Goal: Transaction & Acquisition: Purchase product/service

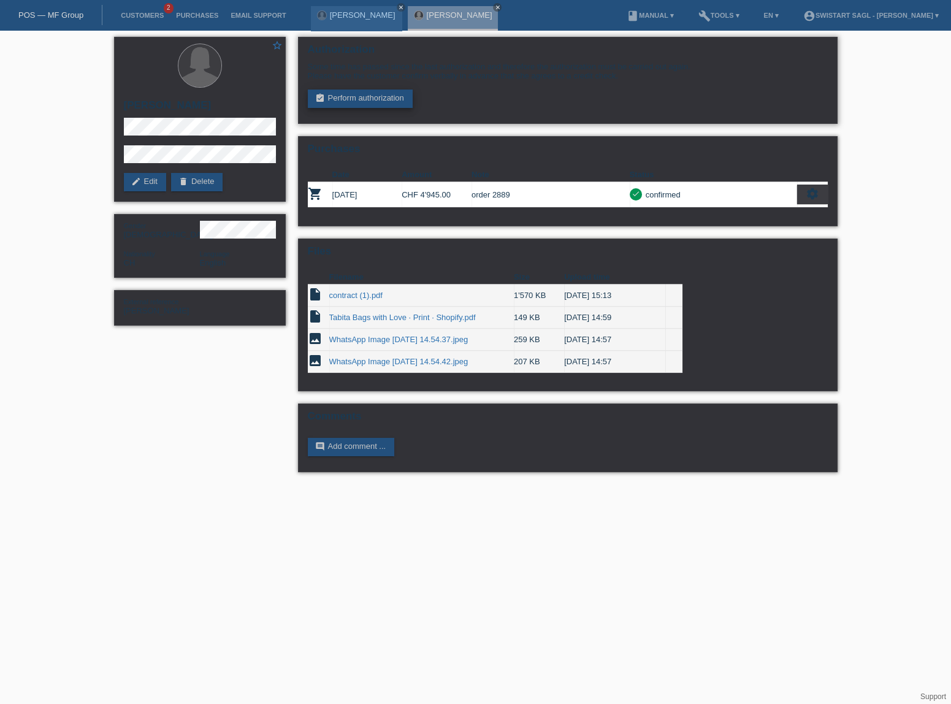
click at [378, 94] on link "assignment_turned_in Perform authorization" at bounding box center [360, 99] width 105 height 18
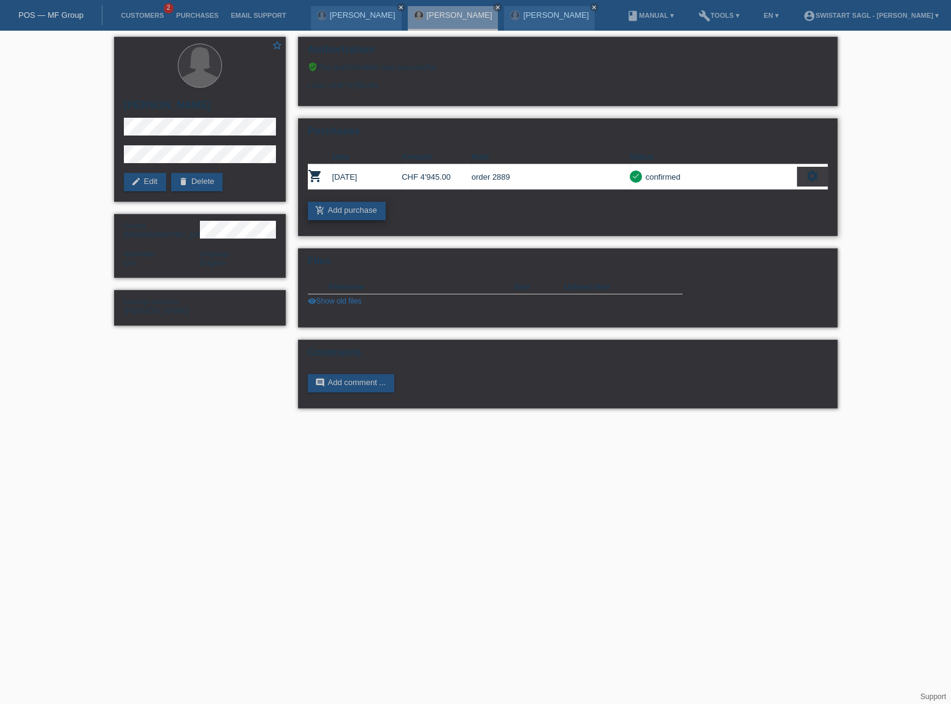
click at [358, 208] on link "add_shopping_cart Add purchase" at bounding box center [347, 211] width 78 height 18
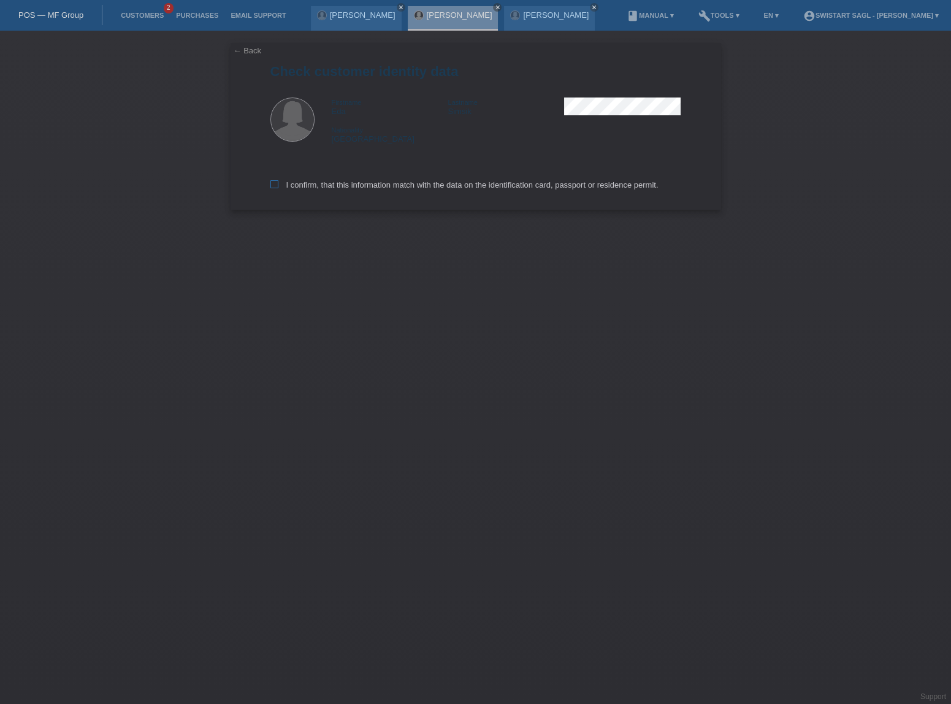
click at [351, 183] on label "I confirm, that this information match with the data on the identification card…" at bounding box center [464, 184] width 388 height 9
click at [278, 183] on input "I confirm, that this information match with the data on the identification card…" at bounding box center [274, 184] width 8 height 8
checkbox input "true"
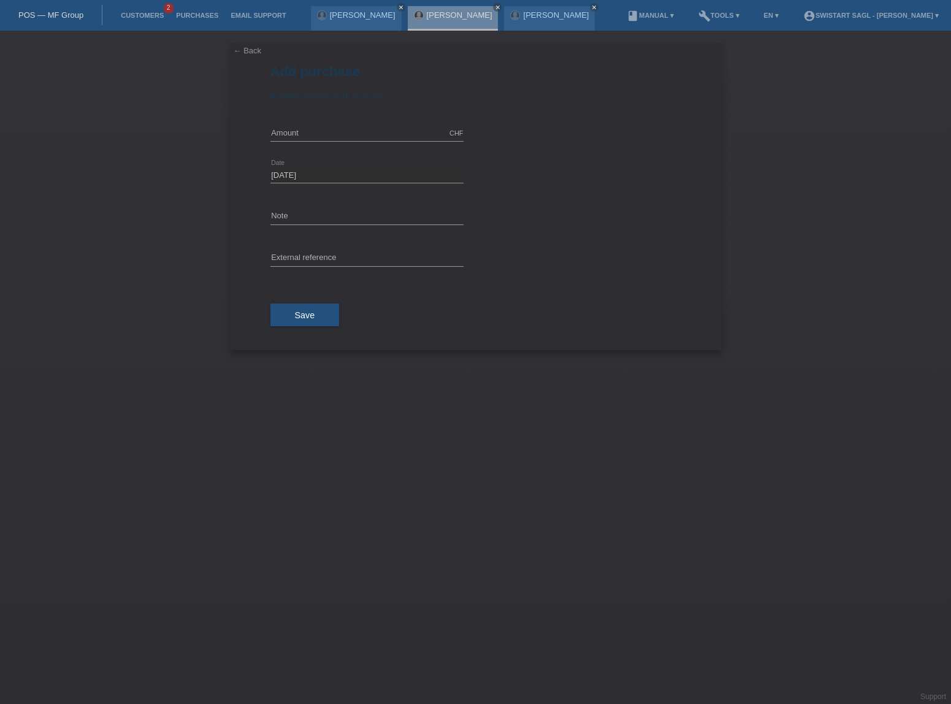
click at [308, 124] on div "CHF error Amount" at bounding box center [366, 134] width 193 height 42
click at [309, 128] on input "text" at bounding box center [366, 133] width 193 height 15
type input "5250.00"
click at [297, 216] on input "text" at bounding box center [366, 216] width 193 height 15
drag, startPoint x: 280, startPoint y: 209, endPoint x: 253, endPoint y: 208, distance: 27.0
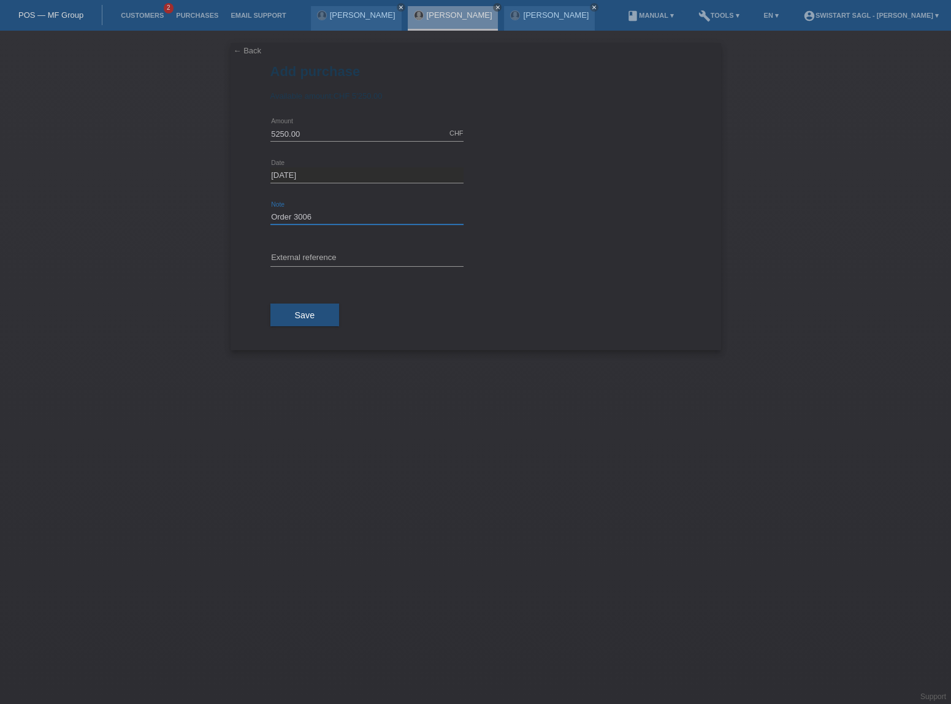
click at [260, 208] on div "← Back Add purchase Available amount: CHF 5'250.00 5250.00 error Amount error" at bounding box center [476, 196] width 491 height 307
type input "Order 3006"
click at [308, 254] on input "text" at bounding box center [366, 258] width 193 height 15
paste input "Order 3006"
type input "Order 3006"
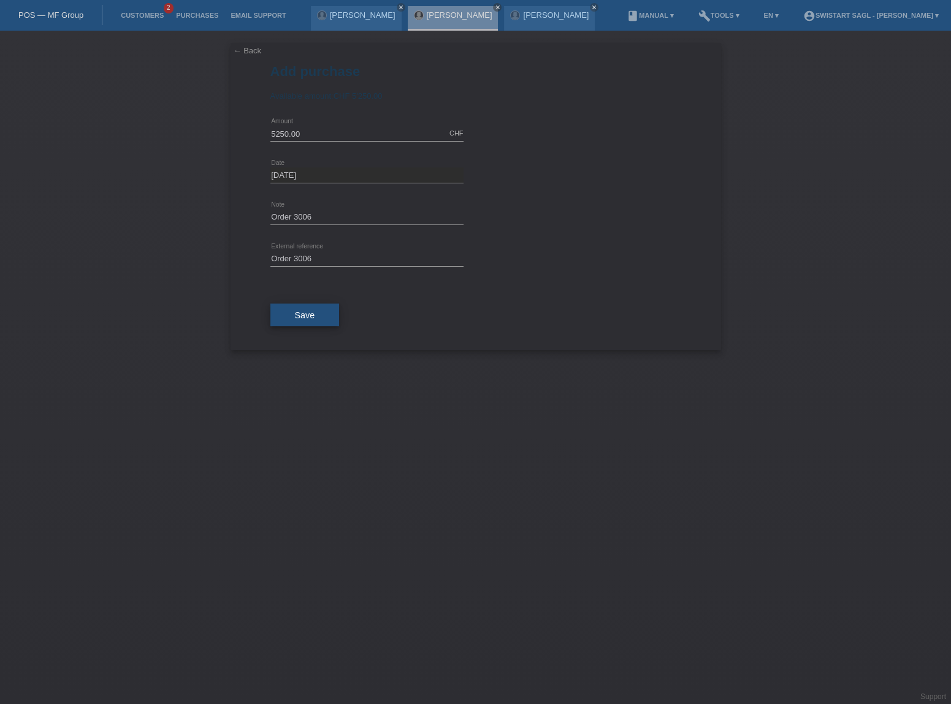
click at [310, 315] on span "Save" at bounding box center [305, 315] width 20 height 10
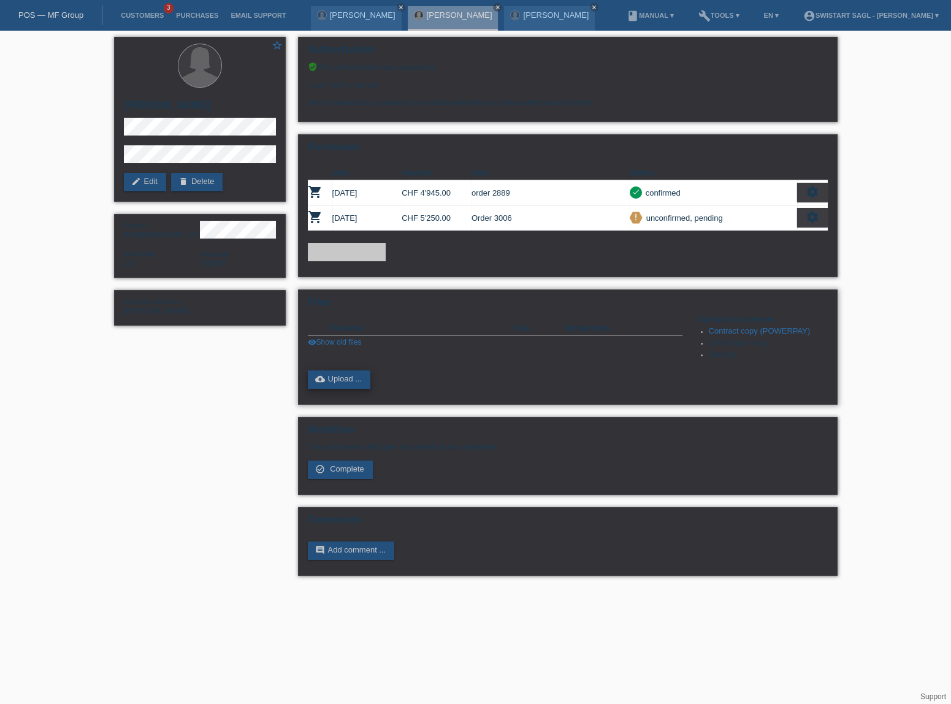
click at [338, 374] on link "cloud_upload Upload ..." at bounding box center [339, 379] width 63 height 18
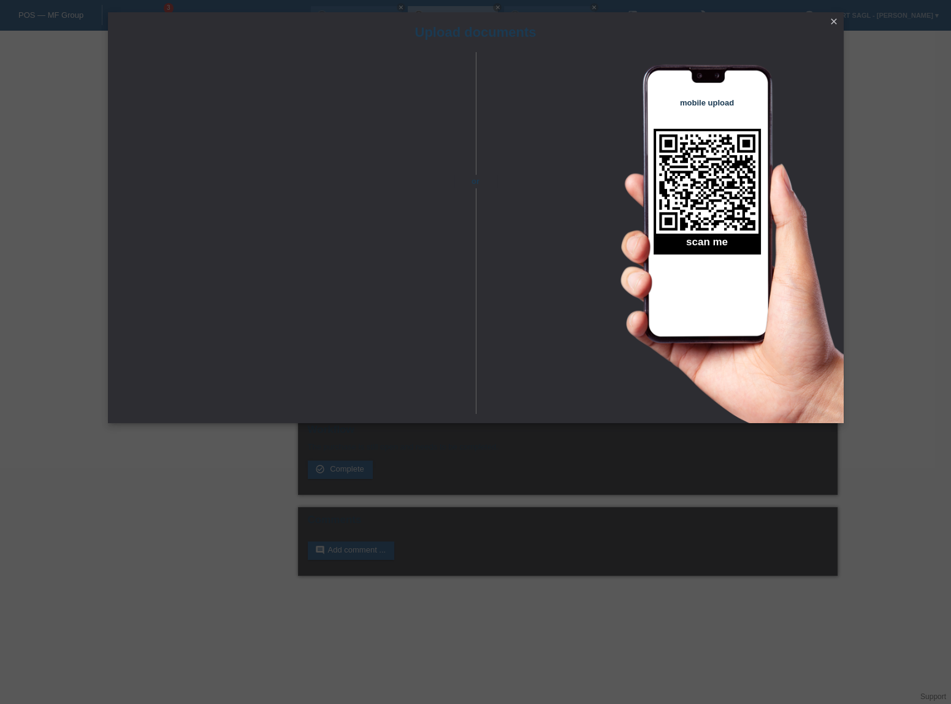
click at [237, 473] on div "Upload documents or mobile upload scan me close" at bounding box center [475, 352] width 951 height 704
click at [831, 18] on icon "close" at bounding box center [834, 22] width 10 height 10
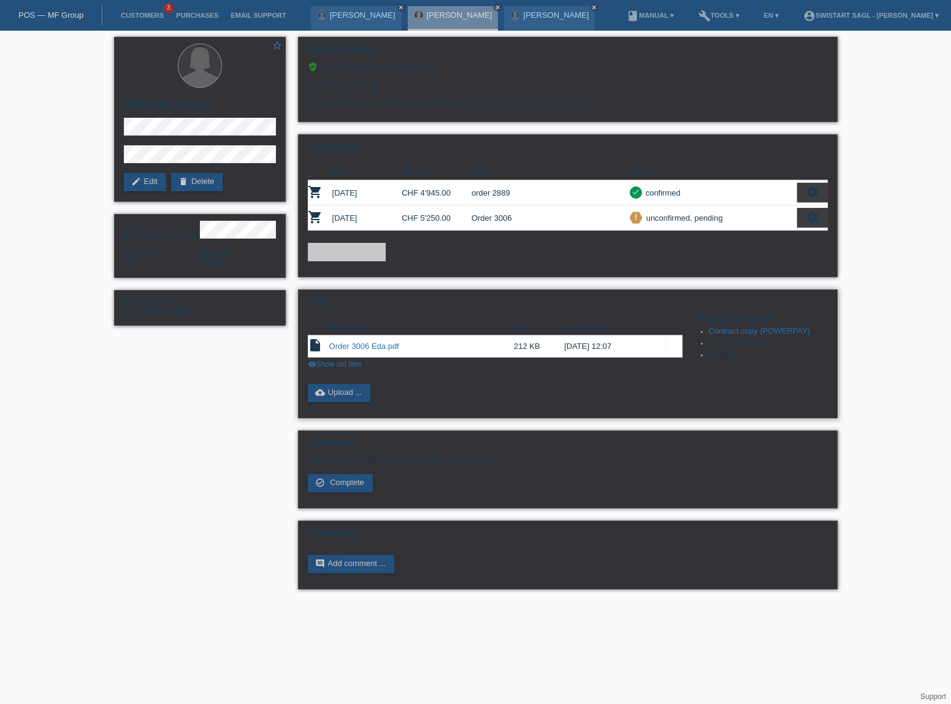
click at [757, 328] on link "Contract copy (POWERPAY)" at bounding box center [760, 330] width 102 height 9
click at [354, 392] on link "cloud_upload Upload ..." at bounding box center [339, 393] width 63 height 18
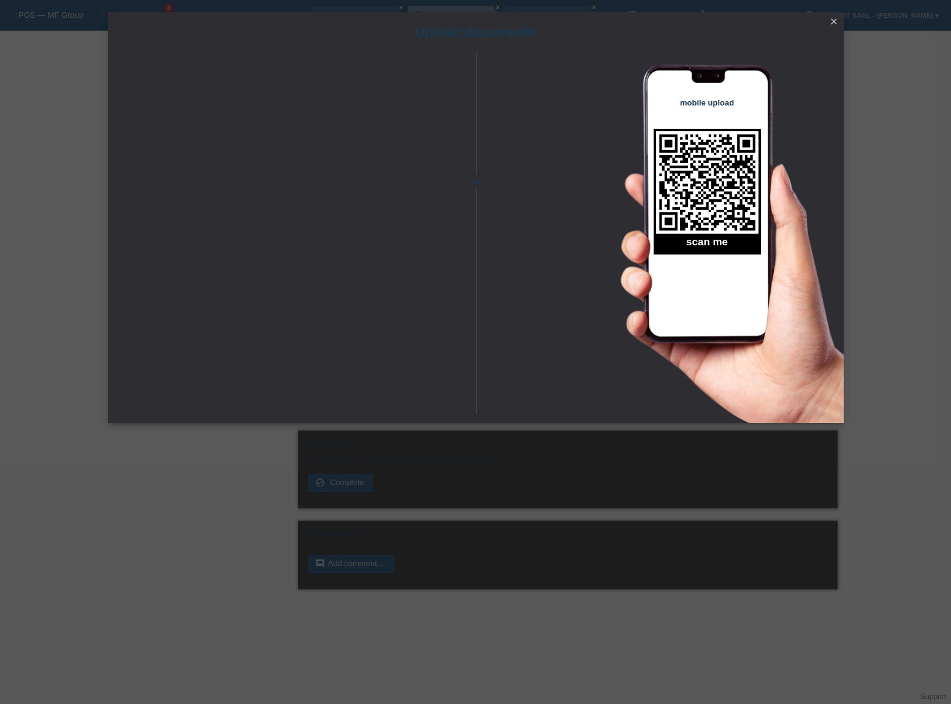
click at [830, 23] on icon "close" at bounding box center [834, 22] width 10 height 10
